Goal: Check status: Check status

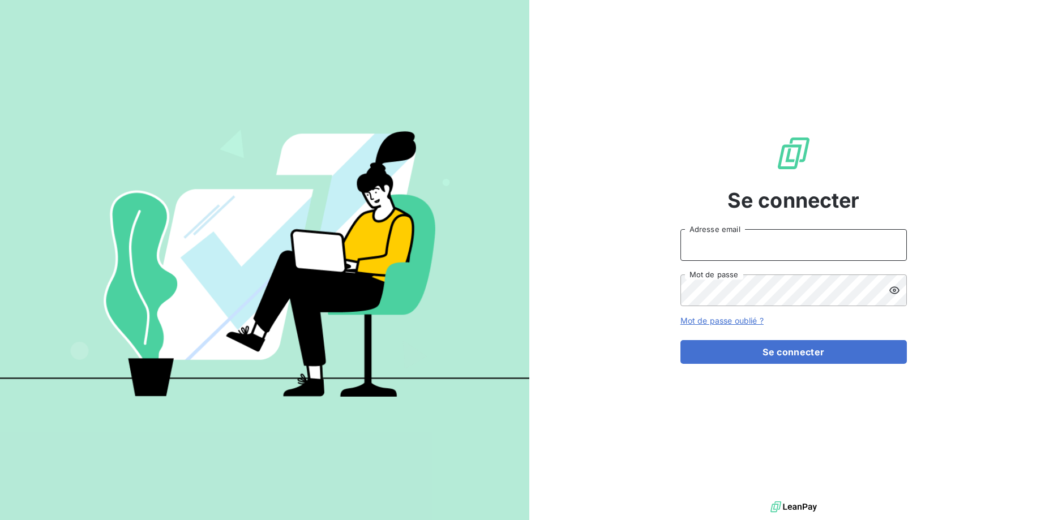
click at [715, 237] on input "Adresse email" at bounding box center [793, 245] width 226 height 32
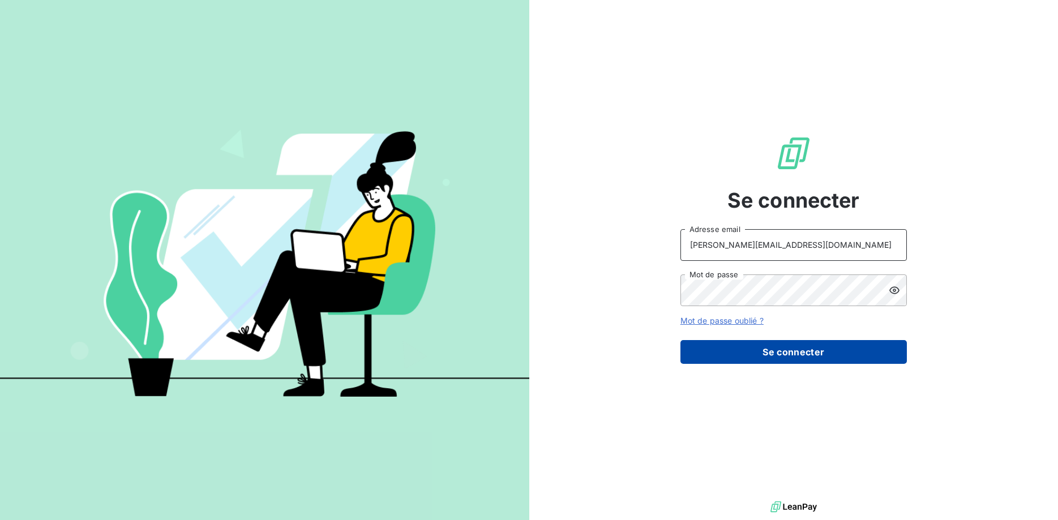
type input "[PERSON_NAME][EMAIL_ADDRESS][DOMAIN_NAME]"
click at [808, 356] on button "Se connecter" at bounding box center [793, 352] width 226 height 24
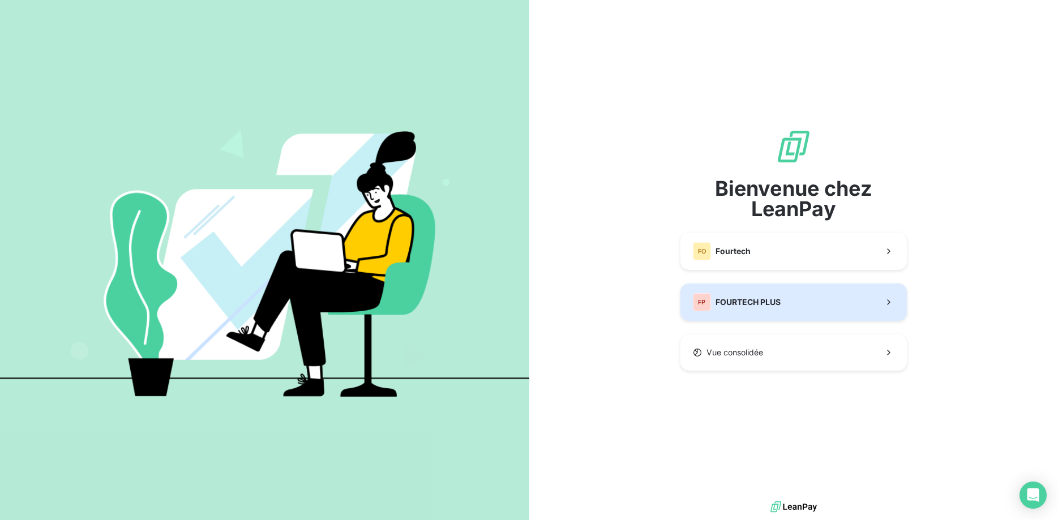
click at [779, 304] on span "FOURTECH PLUS" at bounding box center [747, 302] width 65 height 11
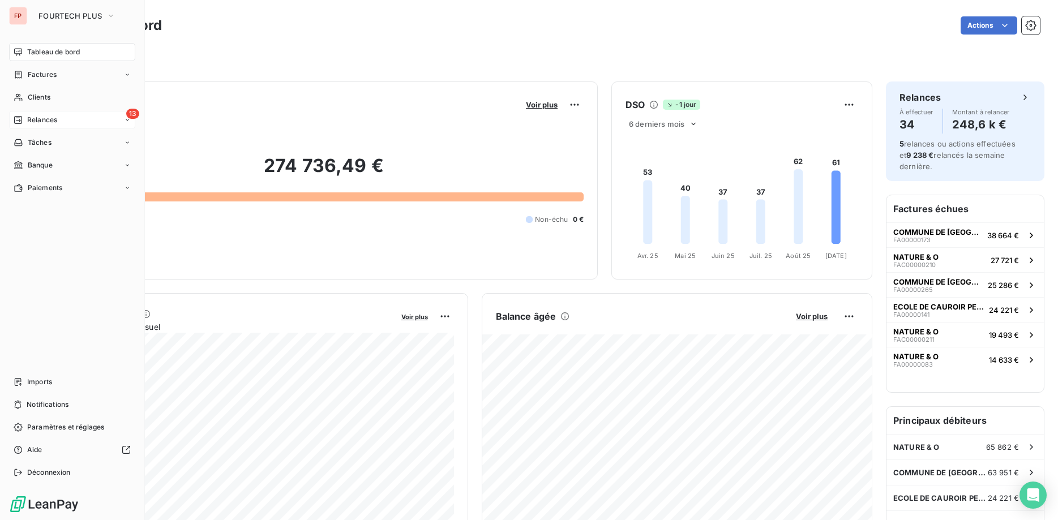
click at [40, 118] on span "Relances" at bounding box center [42, 120] width 30 height 10
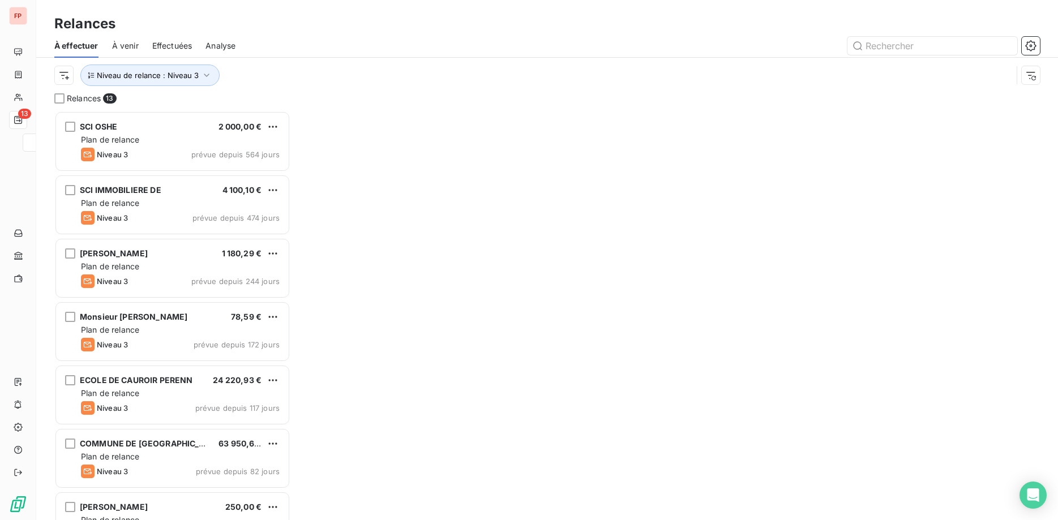
scroll to position [409, 237]
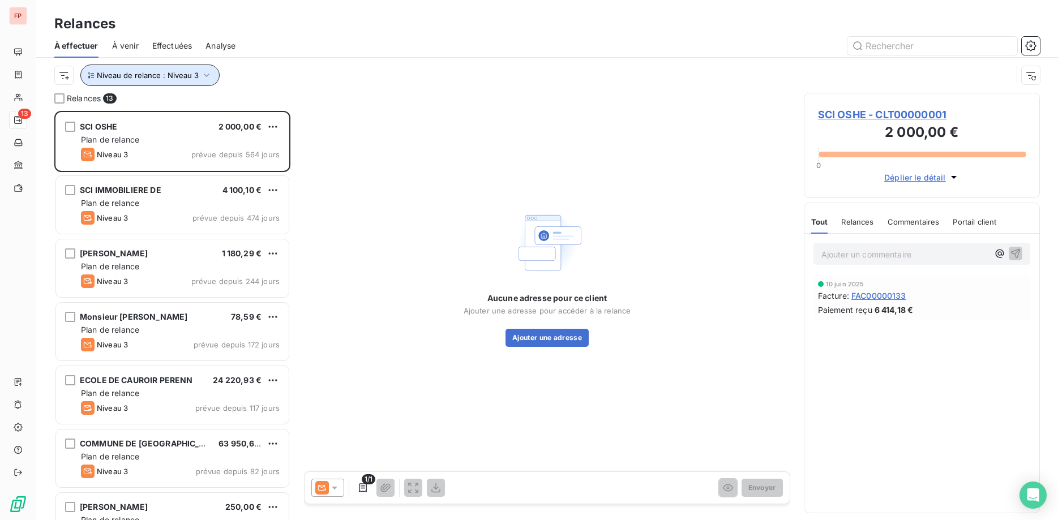
click at [201, 71] on icon "button" at bounding box center [206, 75] width 11 height 11
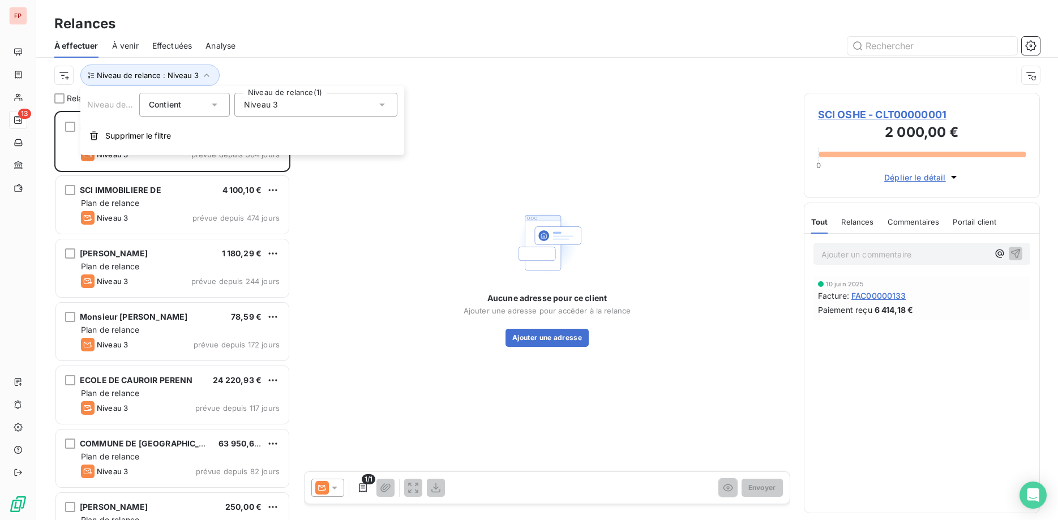
click at [279, 102] on div "Niveau 3" at bounding box center [315, 105] width 163 height 24
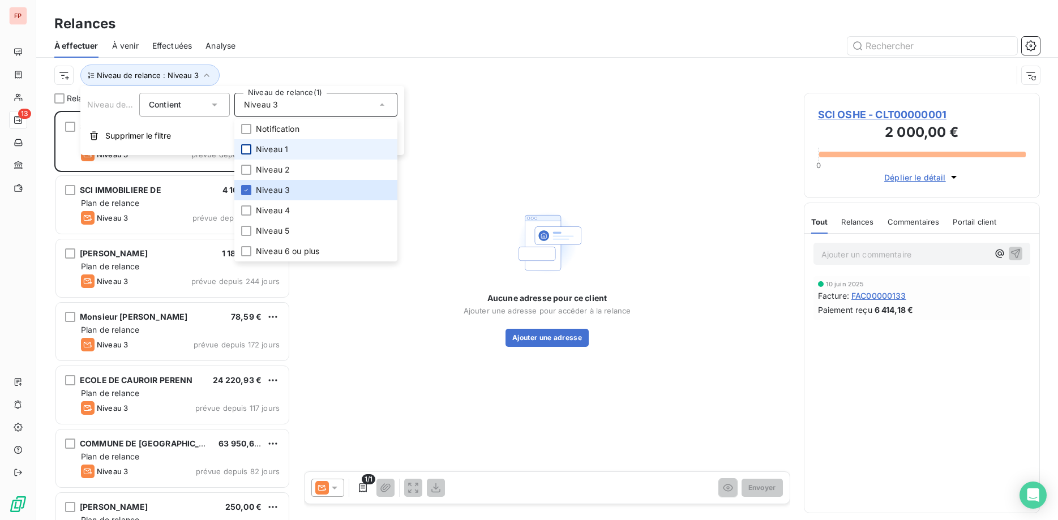
click at [247, 147] on div at bounding box center [246, 149] width 10 height 10
drag, startPoint x: 246, startPoint y: 187, endPoint x: 280, endPoint y: 157, distance: 45.4
click at [245, 187] on icon at bounding box center [246, 190] width 7 height 7
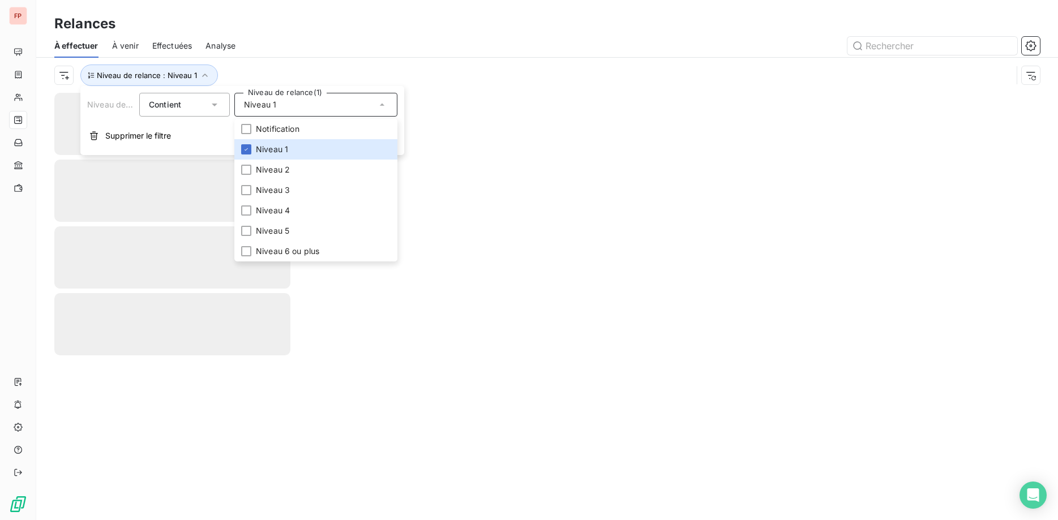
click at [294, 70] on div "Niveau de relance : Niveau 1" at bounding box center [532, 76] width 957 height 22
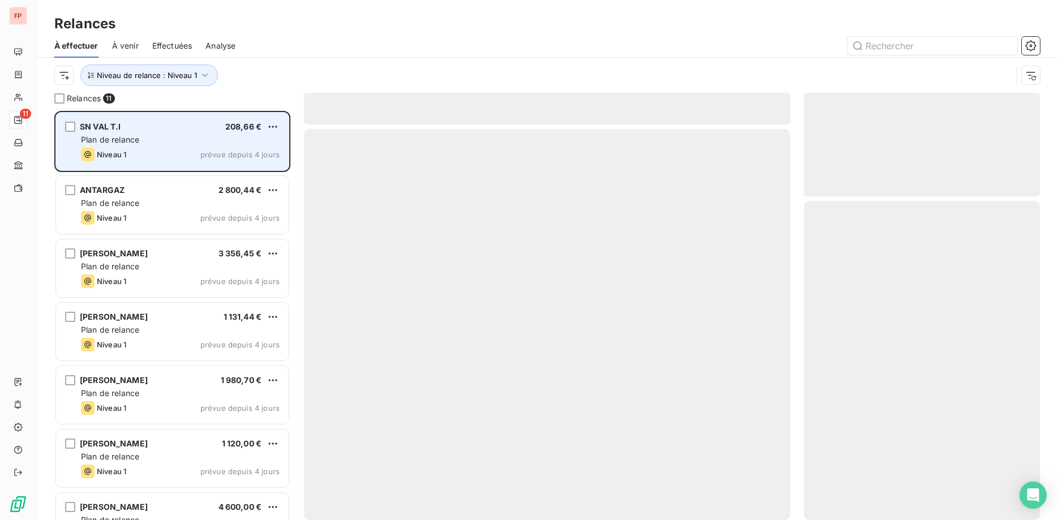
scroll to position [409, 237]
